Goal: Task Accomplishment & Management: Manage account settings

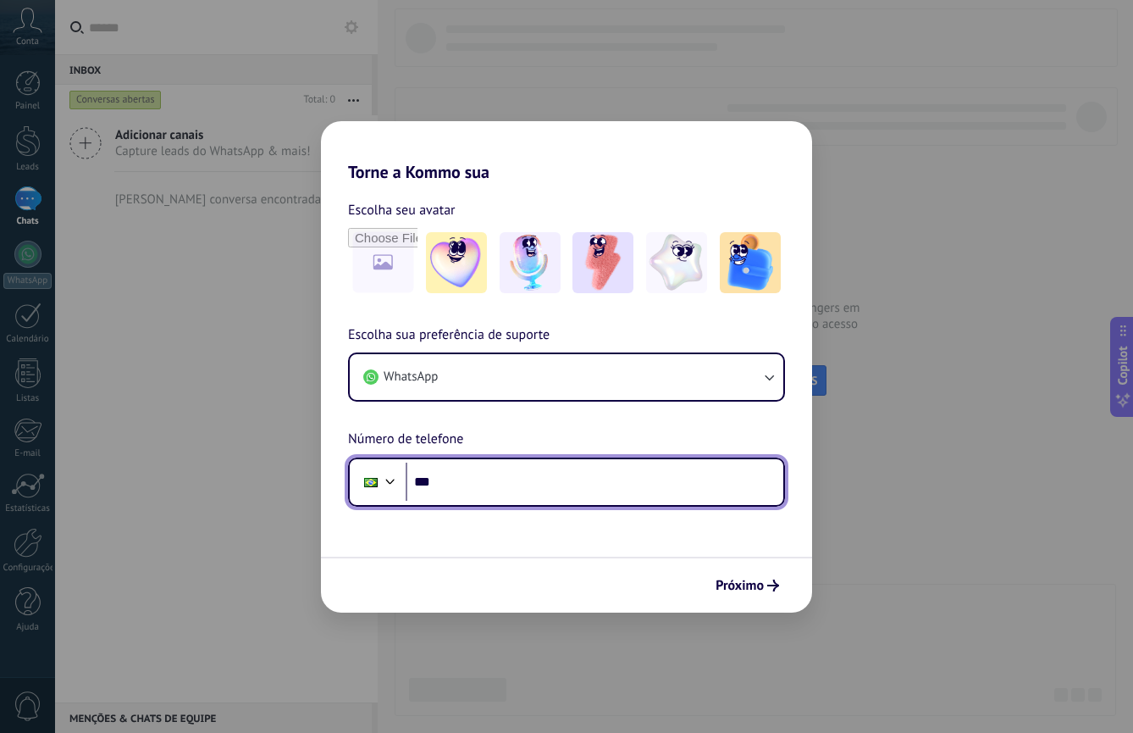
click at [447, 484] on input "***" at bounding box center [595, 481] width 378 height 39
type input "**********"
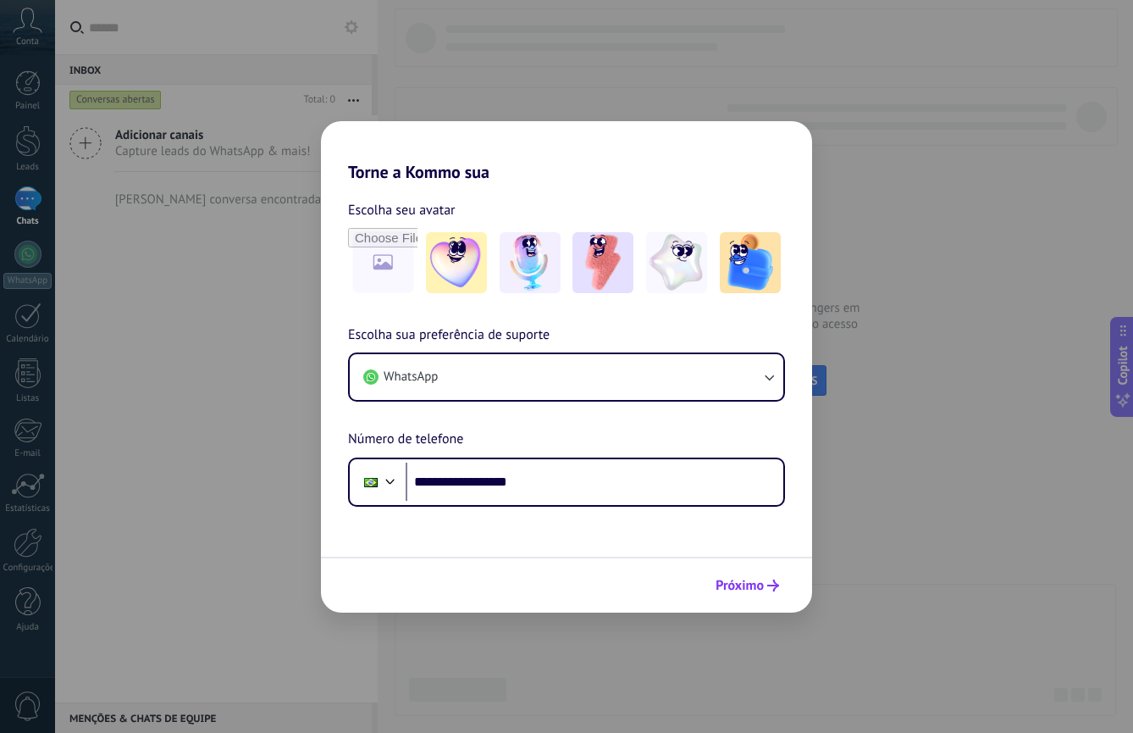
click at [735, 591] on span "Próximo" at bounding box center [740, 585] width 48 height 12
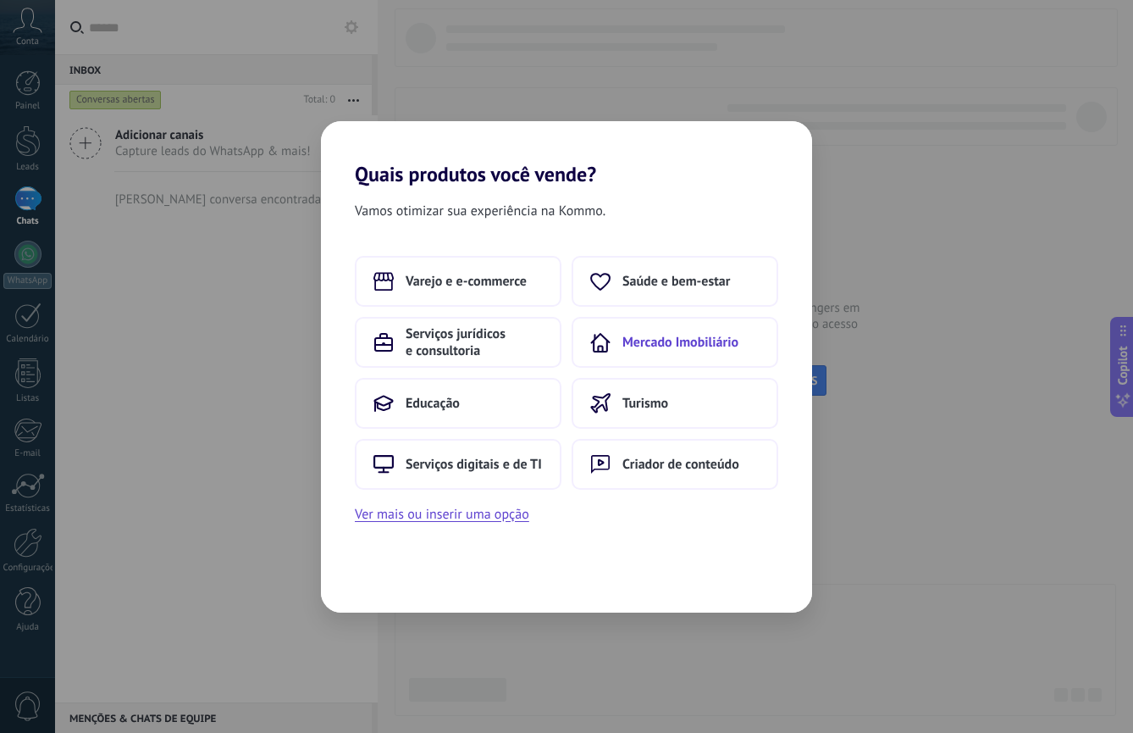
click at [669, 338] on span "Mercado Imobiliário" at bounding box center [680, 342] width 116 height 17
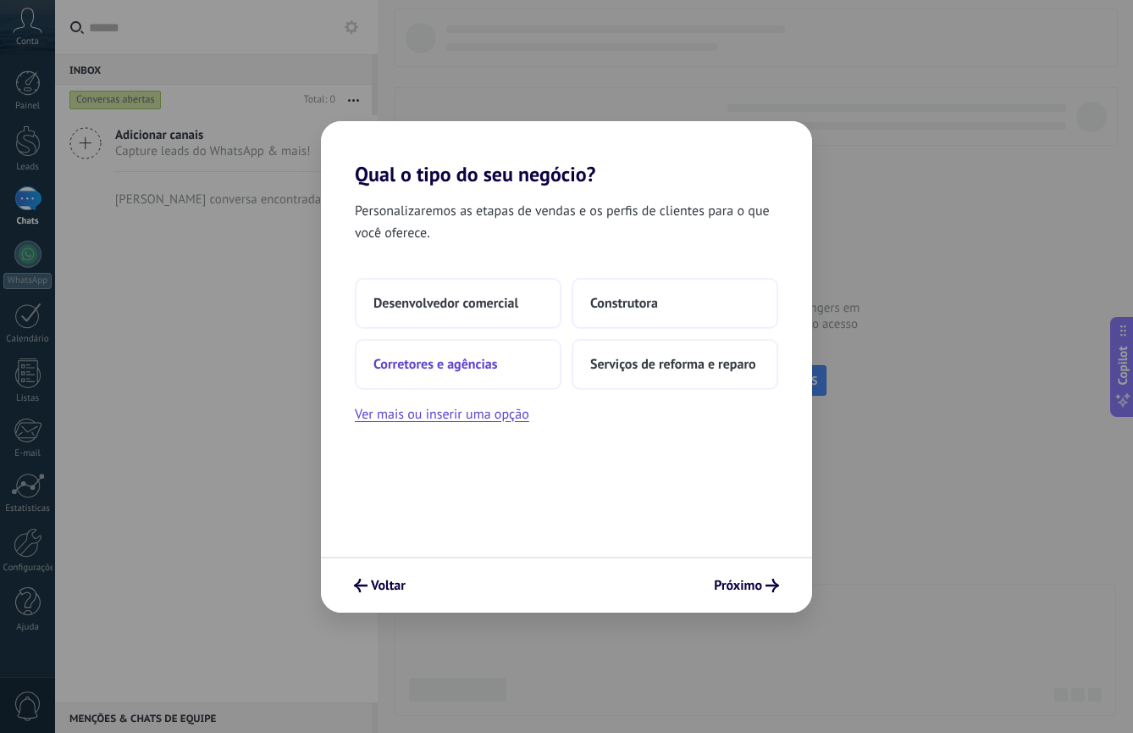
click at [506, 363] on button "Corretores e agências" at bounding box center [458, 364] width 207 height 51
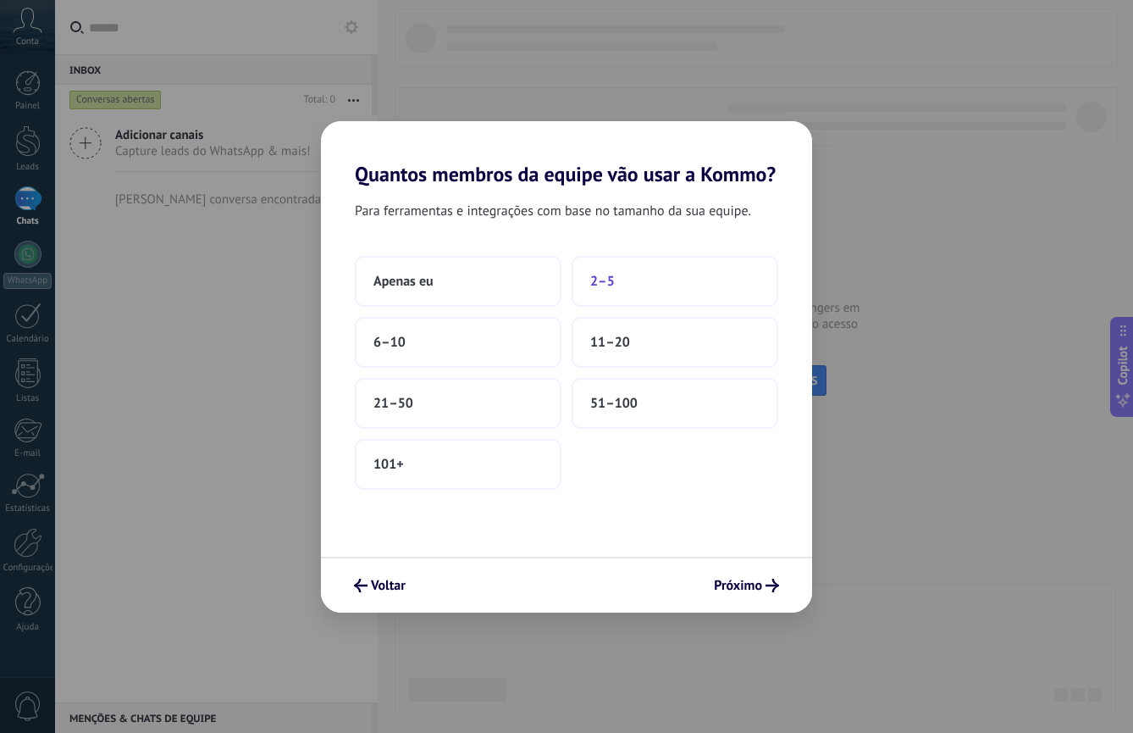
click at [636, 279] on button "2–5" at bounding box center [675, 281] width 207 height 51
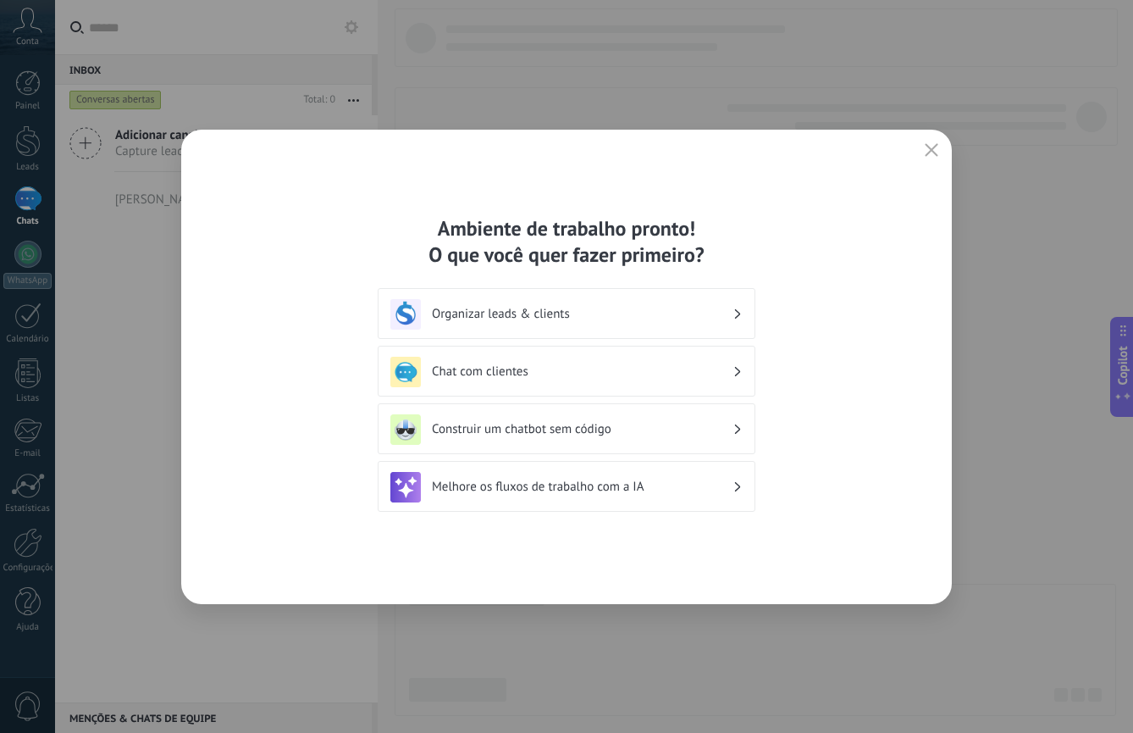
click at [720, 309] on h3 "Organizar leads & clients" at bounding box center [582, 314] width 301 height 16
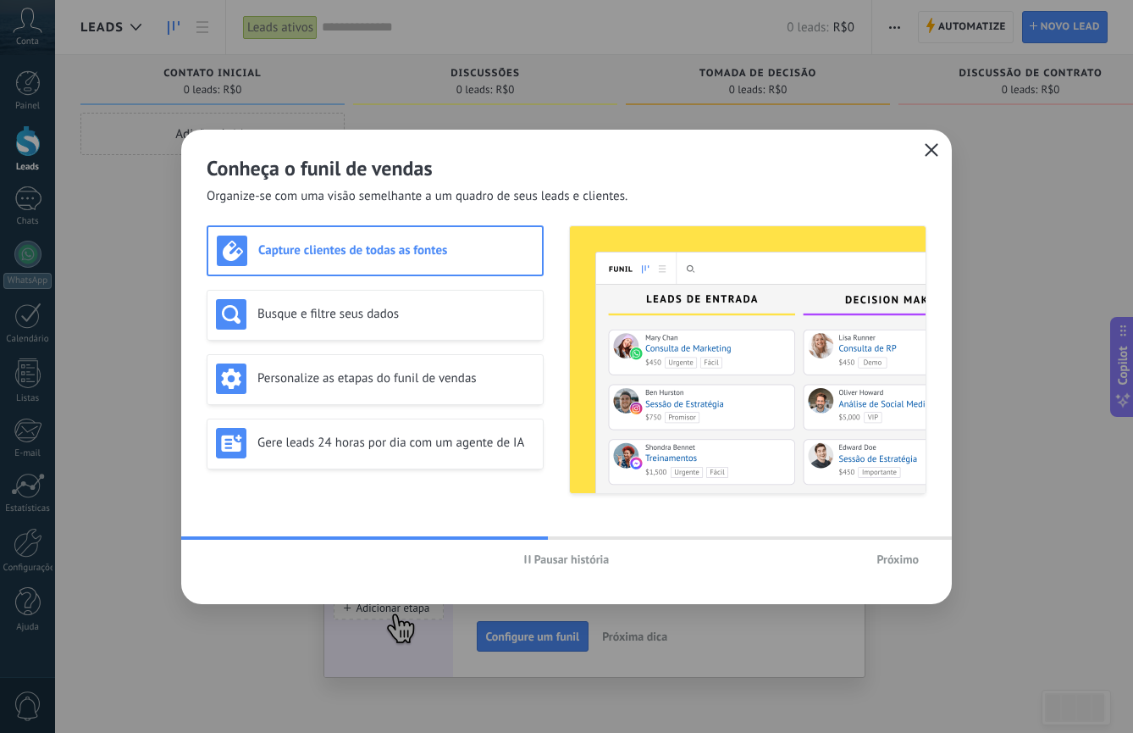
click at [934, 150] on icon "button" at bounding box center [932, 150] width 14 height 14
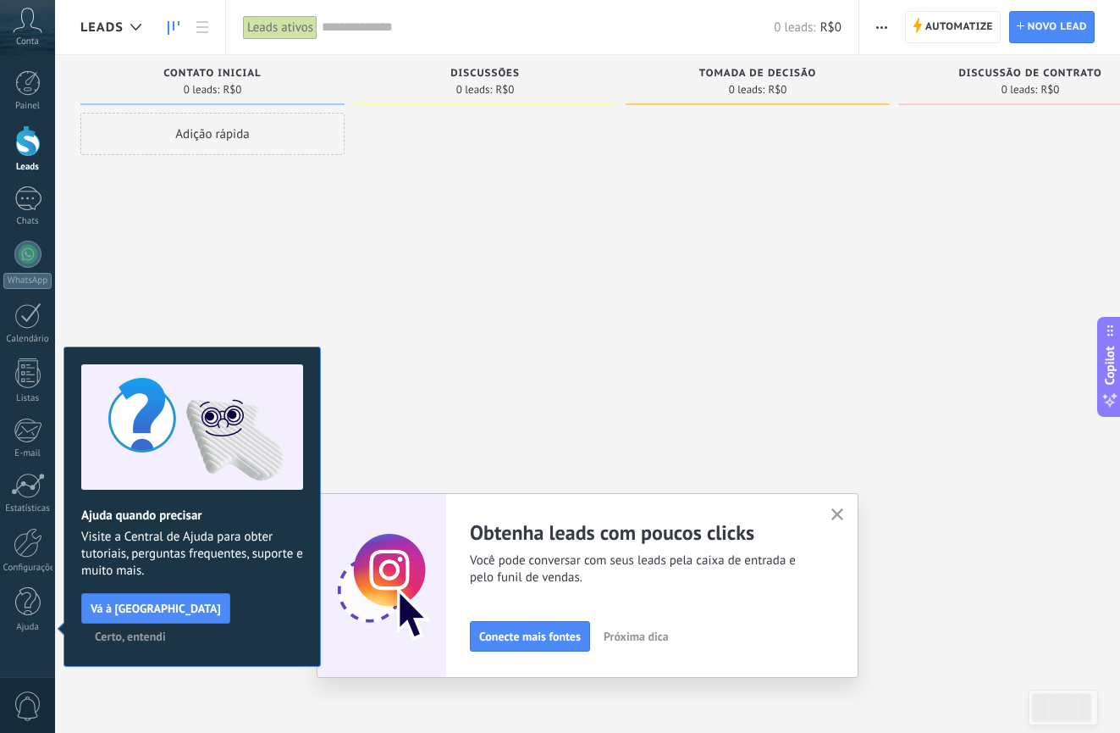
click at [843, 511] on icon "button" at bounding box center [838, 514] width 13 height 13
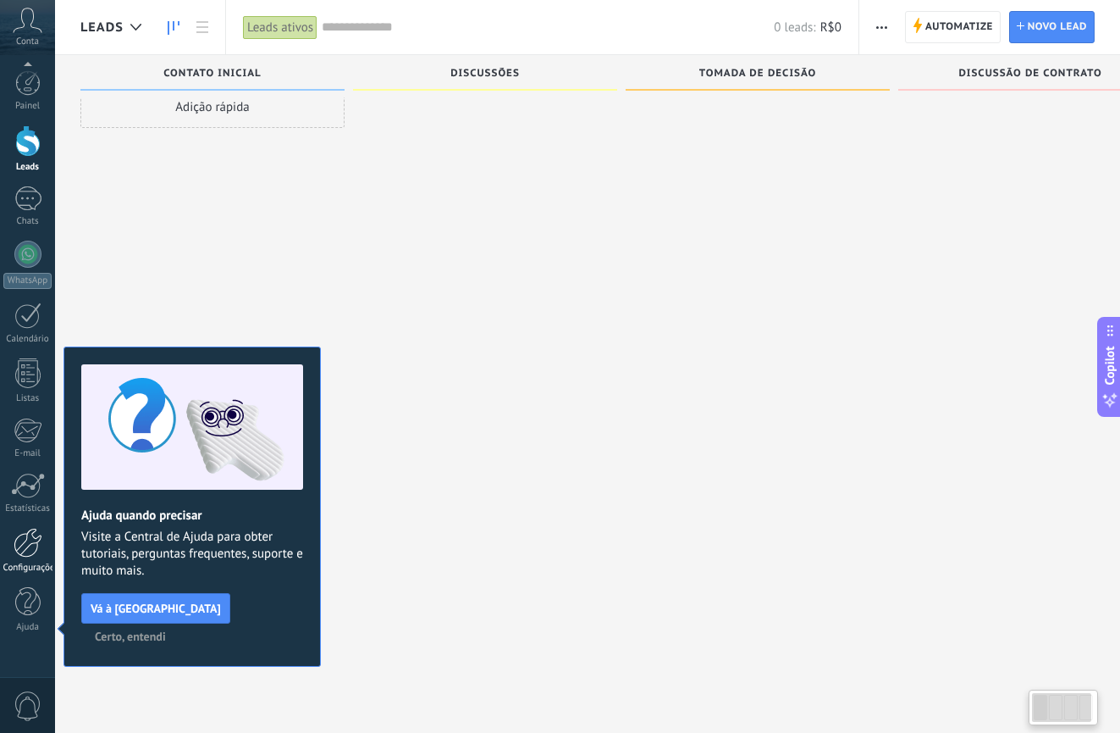
scroll to position [29, 0]
click at [30, 545] on div at bounding box center [28, 543] width 29 height 30
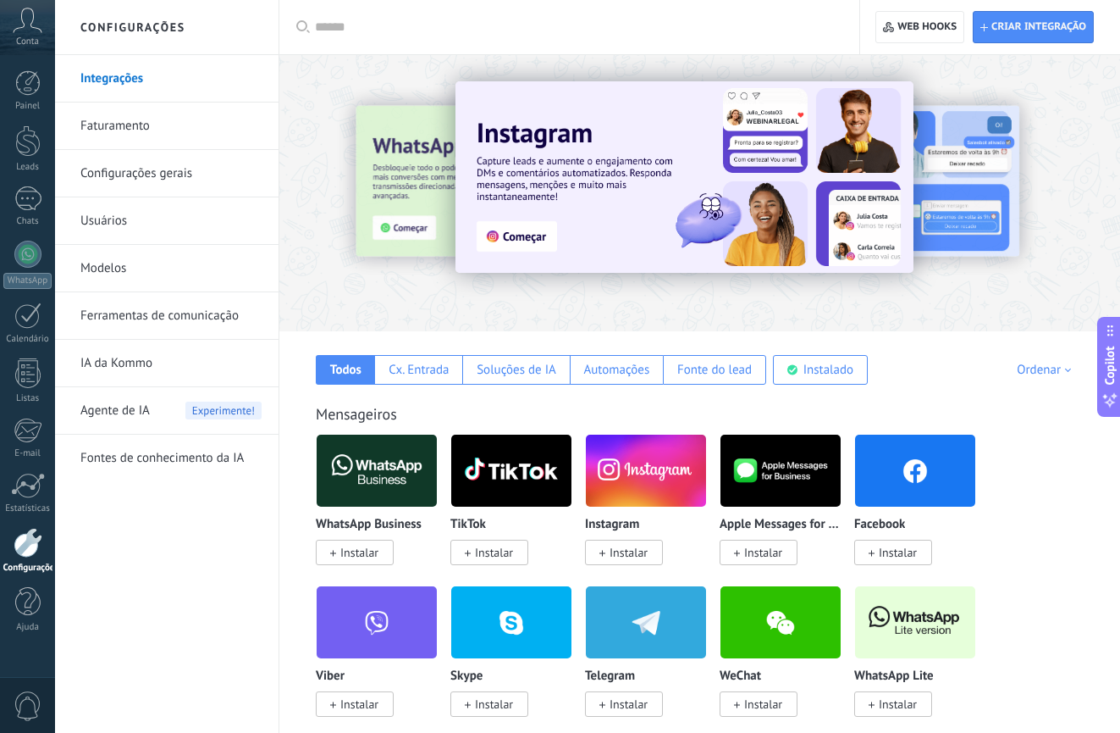
click at [163, 174] on link "Configurações gerais" at bounding box center [170, 173] width 181 height 47
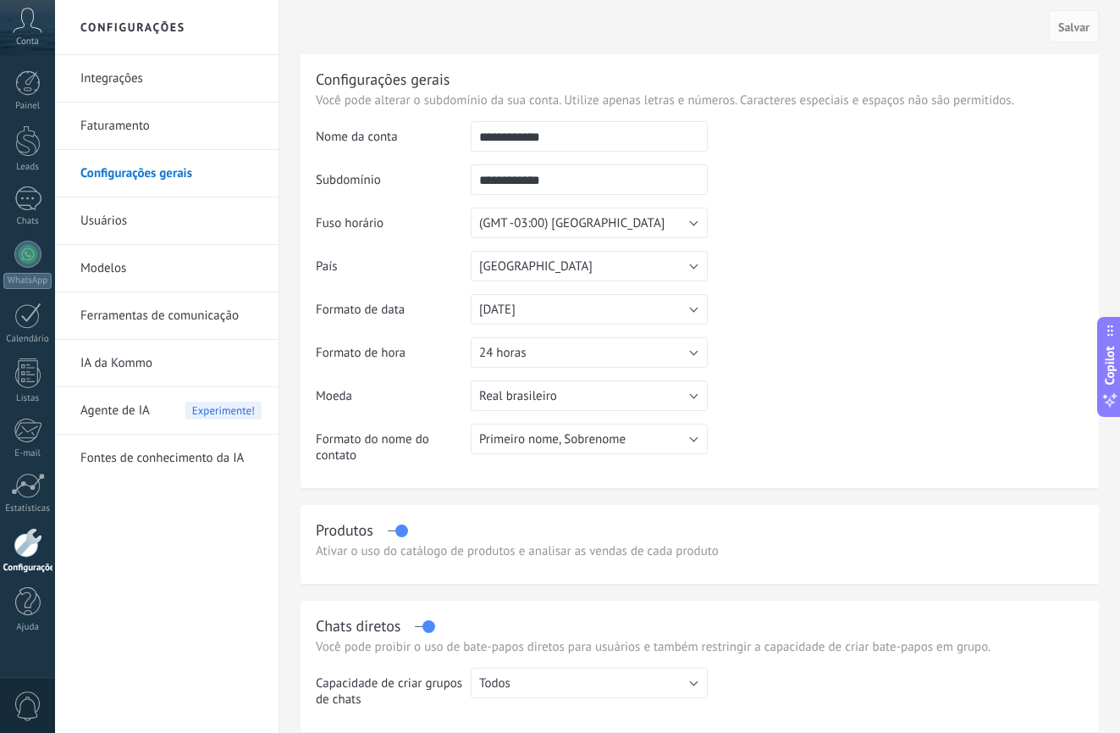
click at [31, 29] on icon at bounding box center [28, 20] width 30 height 25
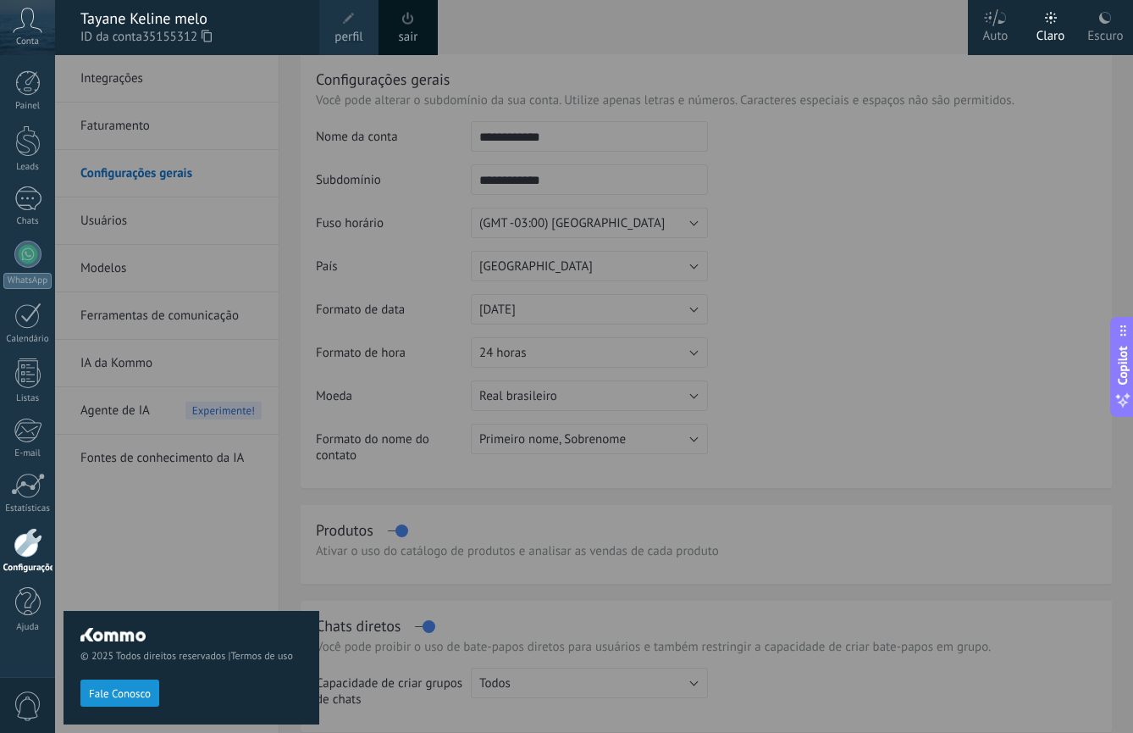
click at [356, 34] on span "perfil" at bounding box center [349, 37] width 28 height 19
